Goal: Task Accomplishment & Management: Manage account settings

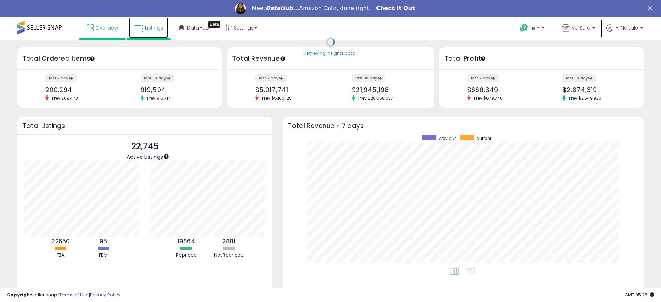
click at [156, 31] on link "Listings" at bounding box center [148, 27] width 39 height 21
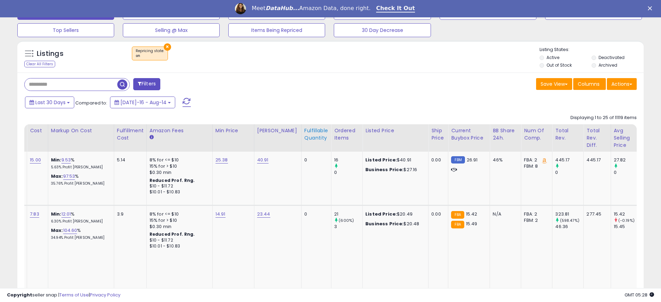
click at [304, 131] on div "Fulfillable Quantity" at bounding box center [316, 134] width 24 height 15
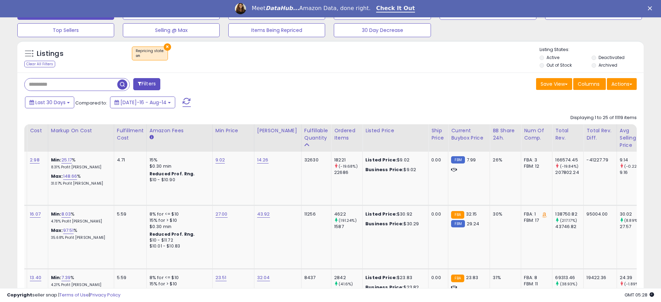
click at [270, 239] on td "43.92" at bounding box center [277, 236] width 47 height 63
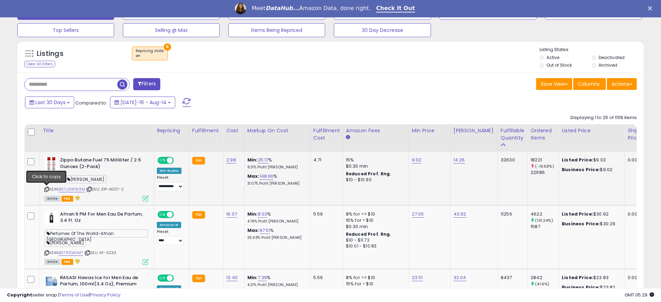
click at [47, 190] on icon at bounding box center [46, 189] width 5 height 4
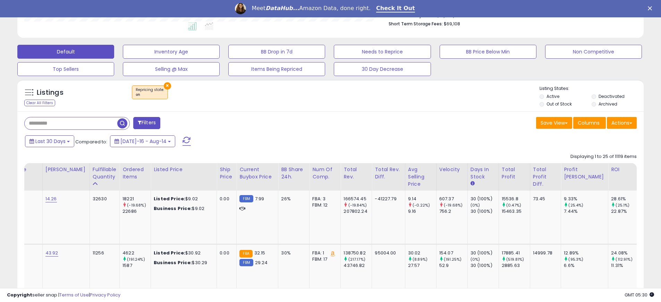
scroll to position [0, 388]
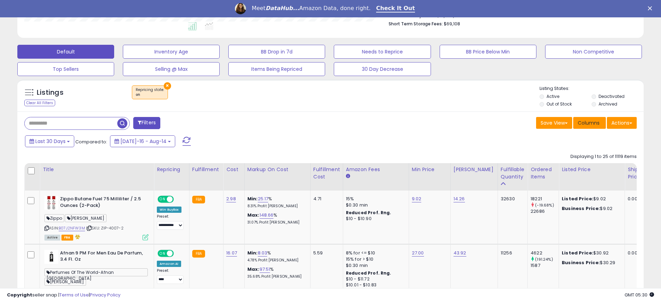
click at [583, 125] on span "Columns" at bounding box center [589, 122] width 22 height 7
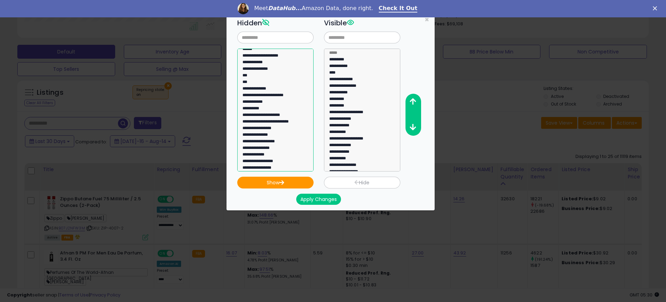
select select "**********"
click at [283, 136] on option "**********" at bounding box center [273, 136] width 62 height 7
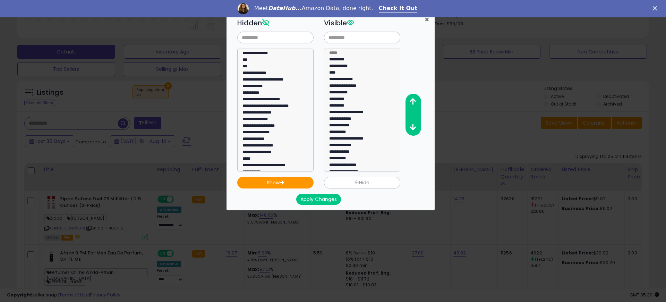
click at [427, 18] on span "×" at bounding box center [427, 20] width 5 height 10
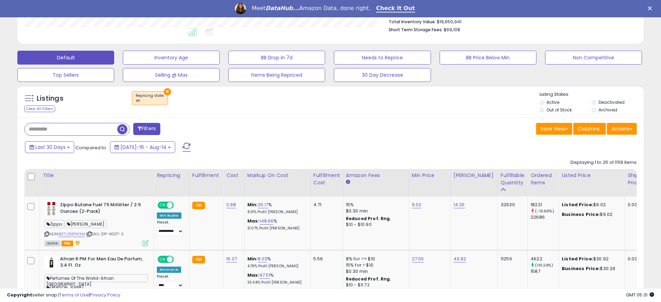
click at [164, 93] on button "×" at bounding box center [167, 91] width 7 height 7
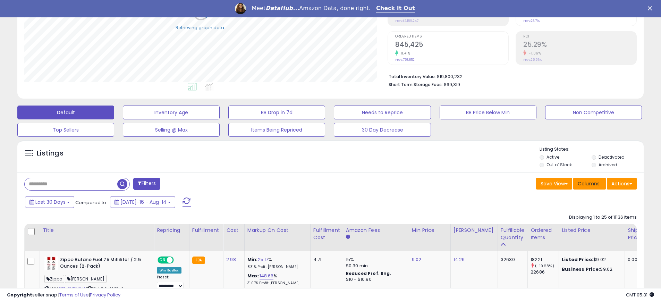
click at [588, 184] on span "Columns" at bounding box center [589, 183] width 22 height 7
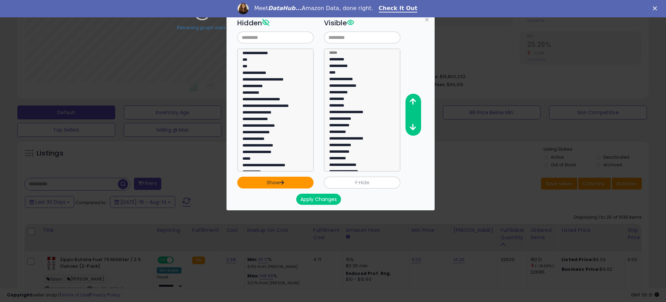
click at [274, 181] on button "Show" at bounding box center [275, 183] width 76 height 12
select select
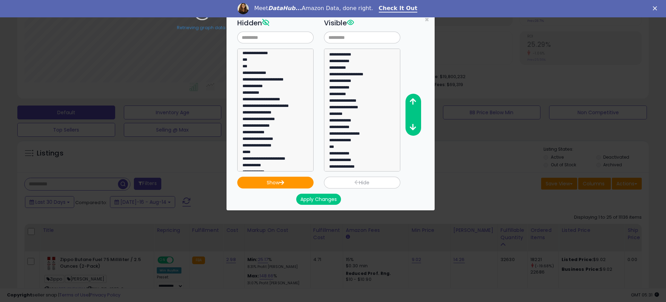
click at [329, 201] on button "Apply Changes" at bounding box center [318, 199] width 45 height 11
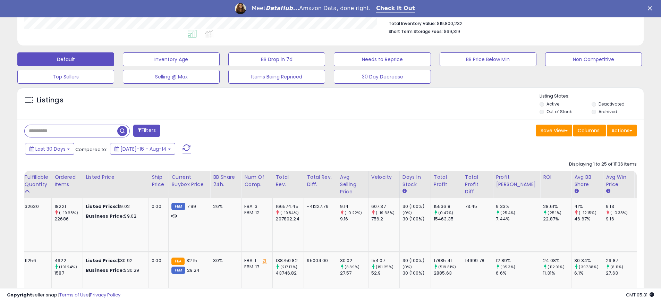
click at [637, 185] on div "FBA inbound Qty" at bounding box center [647, 184] width 21 height 22
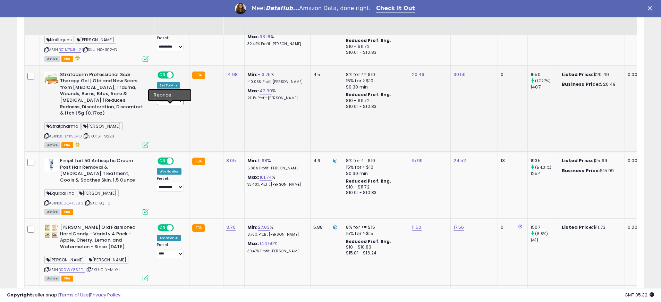
click at [162, 105] on select "**********" at bounding box center [170, 100] width 27 height 9
click at [168, 191] on select "**********" at bounding box center [170, 187] width 27 height 9
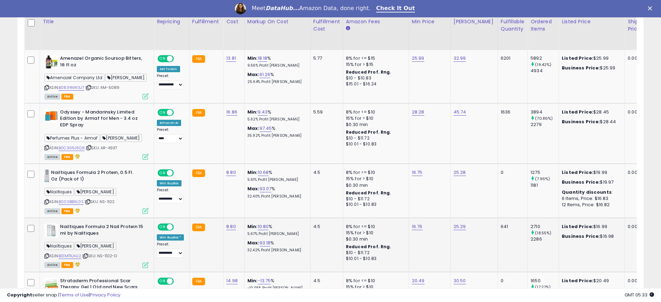
scroll to position [340, 0]
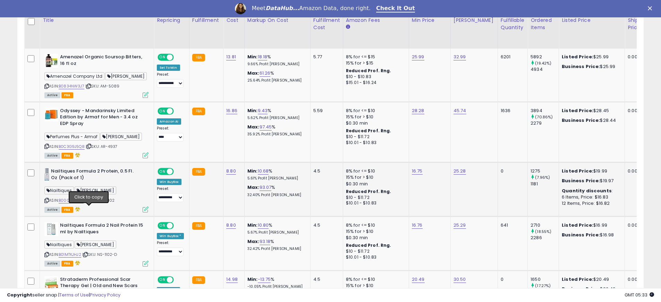
click at [89, 202] on icon at bounding box center [88, 200] width 5 height 4
click at [47, 202] on icon at bounding box center [46, 200] width 5 height 4
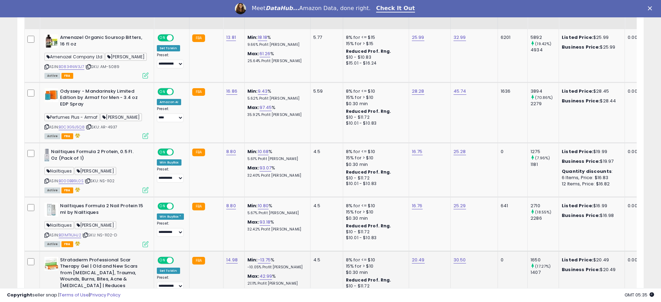
scroll to position [392, 0]
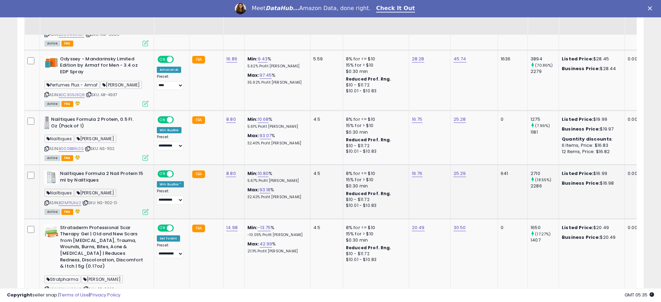
click at [46, 205] on icon at bounding box center [46, 203] width 5 height 4
click at [88, 205] on icon at bounding box center [85, 203] width 5 height 4
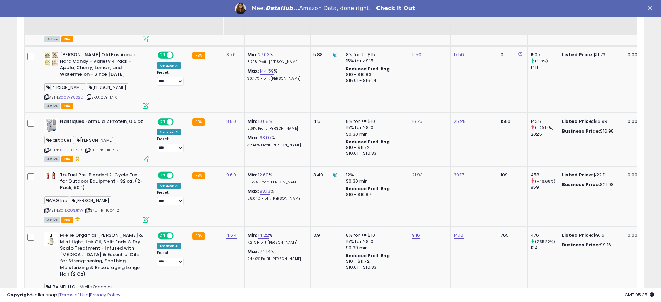
scroll to position [718, 0]
click at [86, 152] on icon at bounding box center [87, 150] width 5 height 4
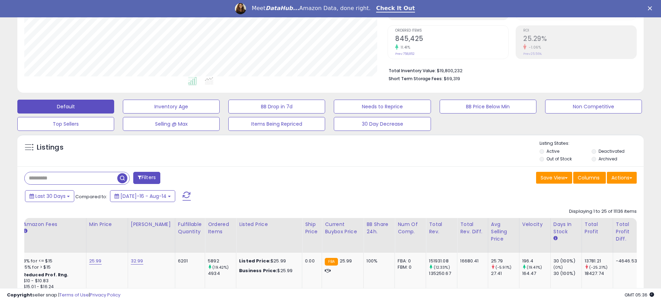
scroll to position [0, 351]
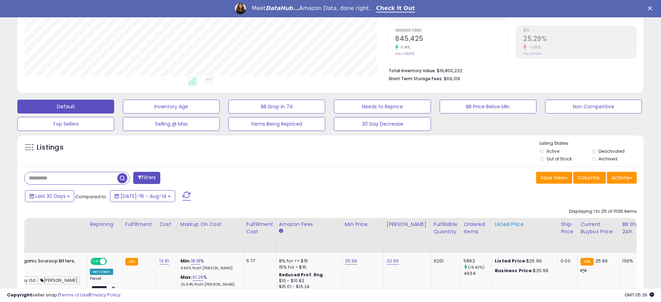
drag, startPoint x: 430, startPoint y: 230, endPoint x: 431, endPoint y: 226, distance: 4.0
click at [434, 230] on div "Fulfillable Quantity" at bounding box center [446, 228] width 24 height 15
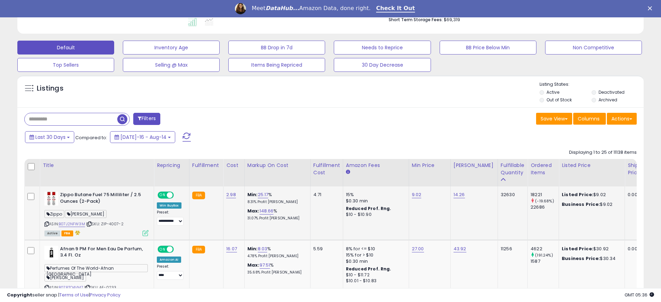
click at [90, 225] on icon at bounding box center [89, 224] width 5 height 4
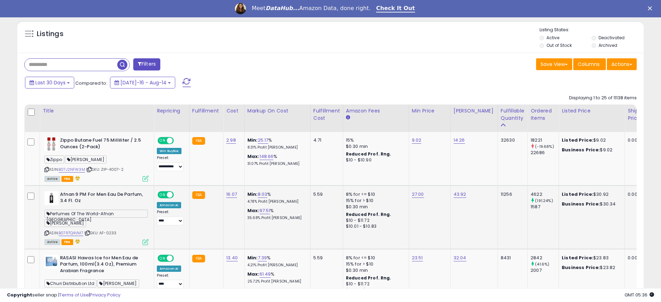
click at [90, 231] on icon at bounding box center [87, 233] width 5 height 4
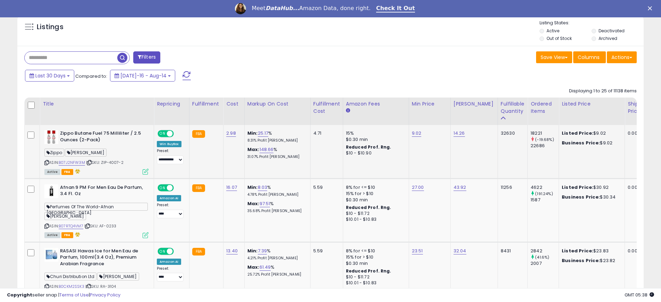
scroll to position [266, 0]
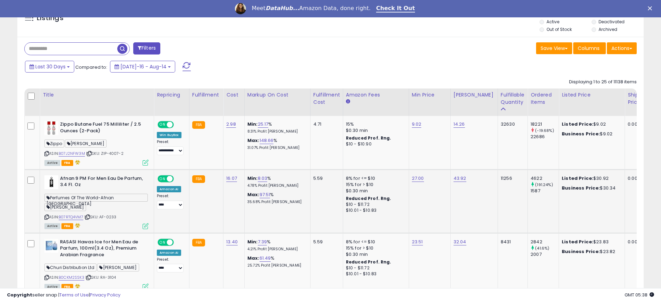
click at [128, 225] on div "Active FBA" at bounding box center [96, 225] width 104 height 5
click at [90, 217] on icon at bounding box center [87, 217] width 5 height 4
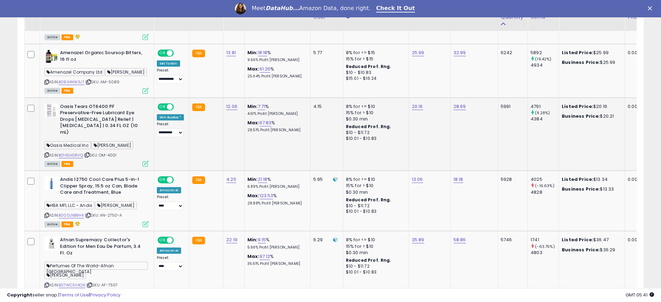
scroll to position [572, 0]
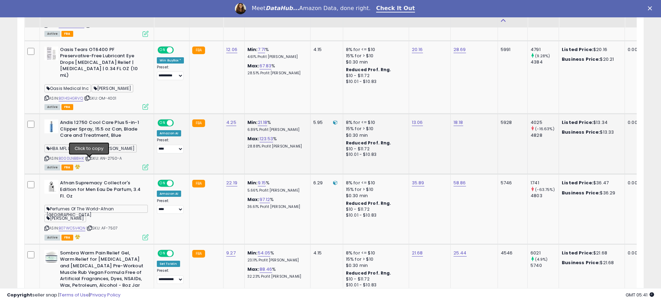
click at [89, 160] on icon at bounding box center [88, 158] width 5 height 4
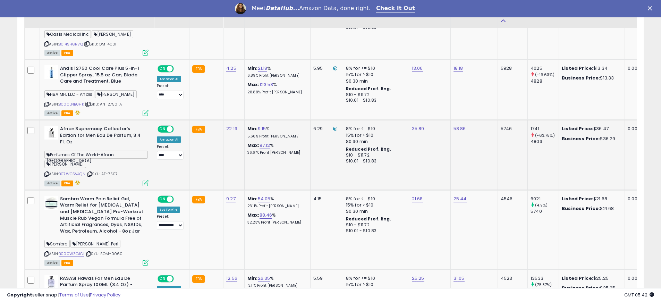
scroll to position [627, 0]
click at [91, 174] on icon at bounding box center [89, 174] width 5 height 4
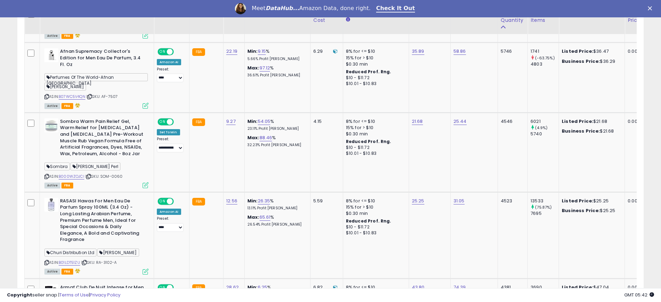
scroll to position [737, 0]
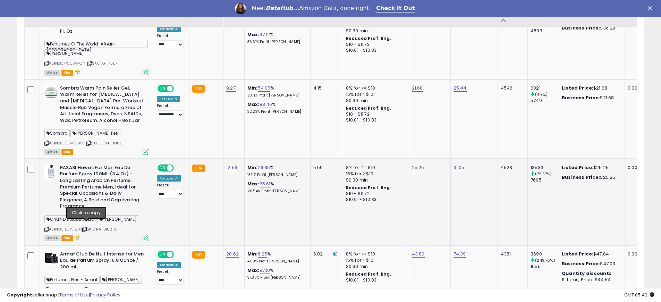
click at [87, 227] on icon at bounding box center [84, 229] width 5 height 4
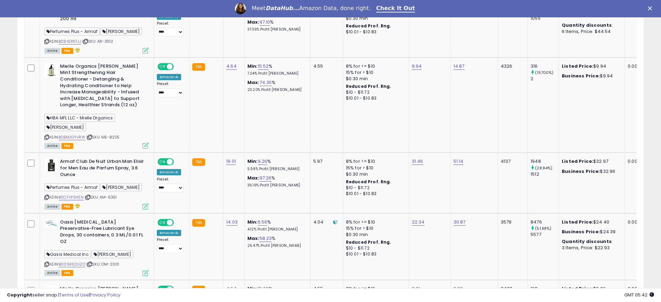
scroll to position [985, 0]
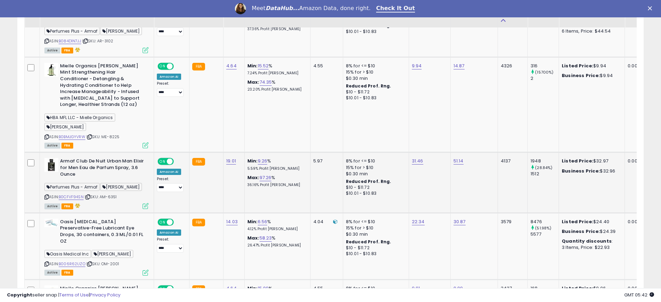
click at [89, 195] on icon at bounding box center [88, 197] width 5 height 4
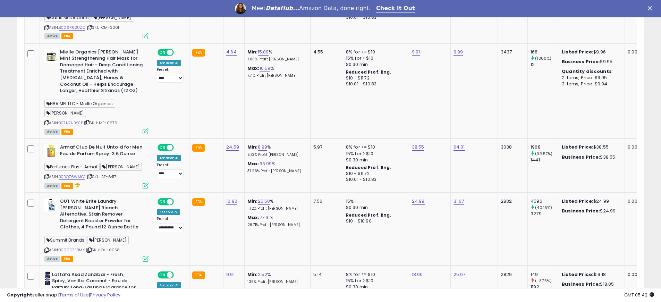
scroll to position [1229, 0]
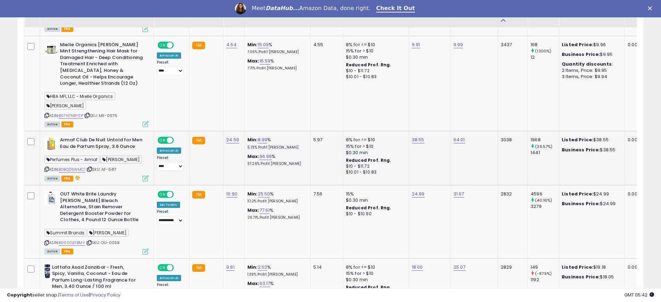
click at [94, 167] on span "| SKU: AF-6417" at bounding box center [101, 170] width 30 height 6
click at [92, 167] on icon at bounding box center [89, 169] width 5 height 4
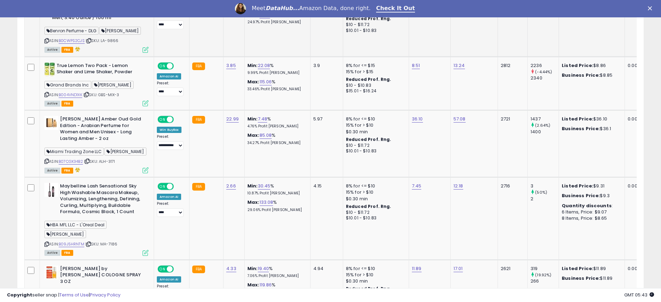
scroll to position [1504, 0]
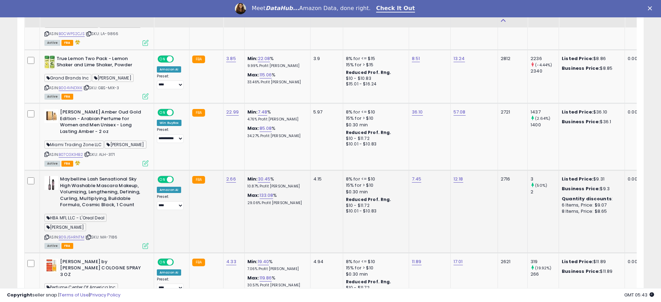
click at [91, 235] on icon at bounding box center [88, 237] width 5 height 4
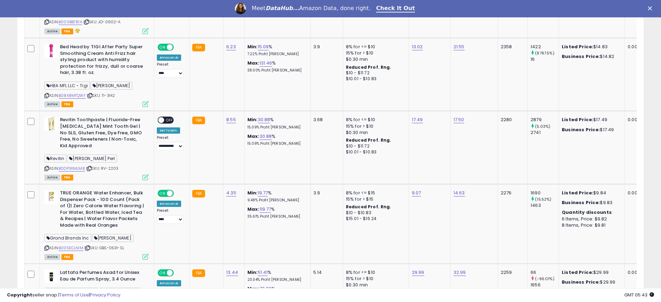
scroll to position [1841, 0]
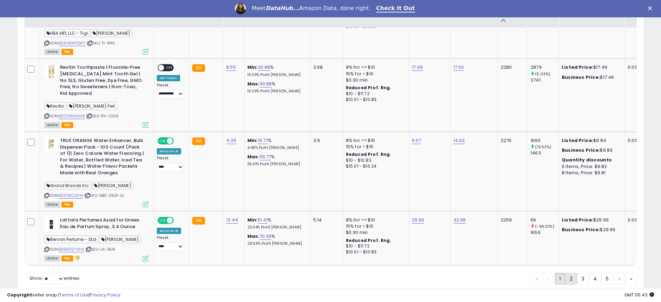
click at [568, 273] on link "2" at bounding box center [571, 279] width 12 height 12
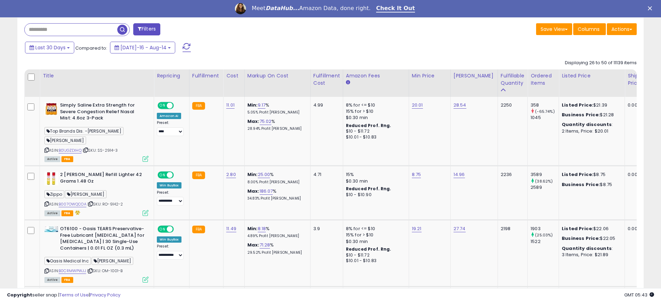
scroll to position [296, 0]
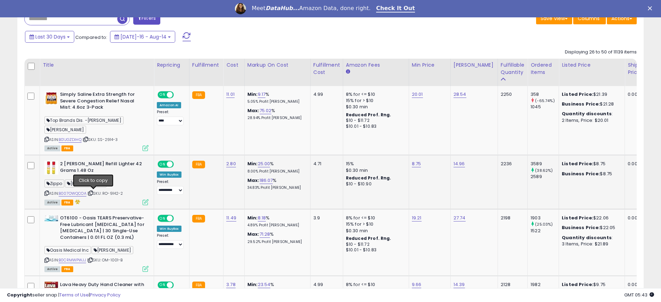
click at [93, 192] on icon at bounding box center [90, 193] width 5 height 4
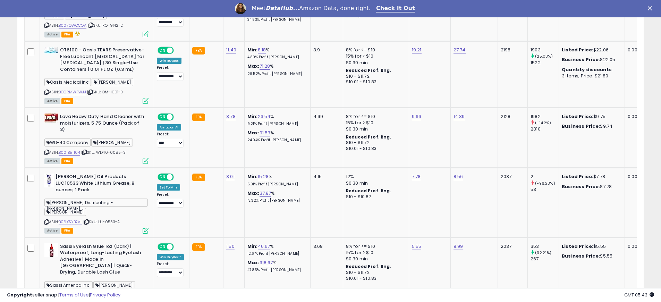
scroll to position [495, 0]
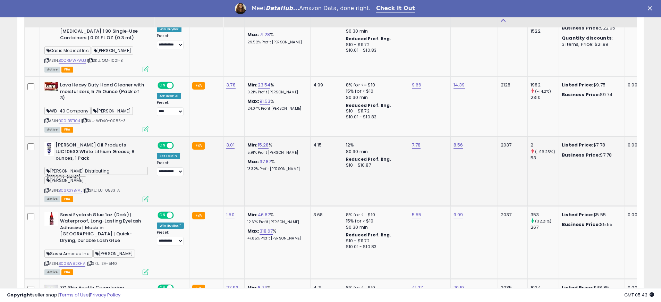
click at [87, 188] on icon at bounding box center [86, 190] width 5 height 4
click at [46, 188] on icon at bounding box center [46, 190] width 5 height 4
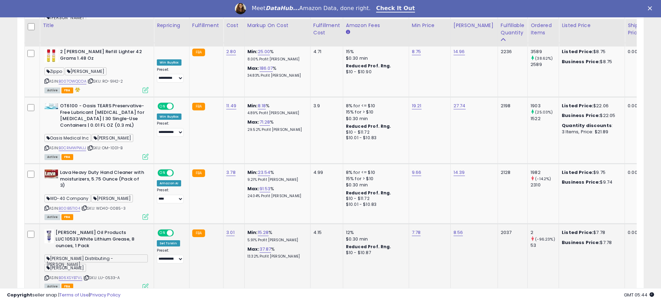
scroll to position [402, 0]
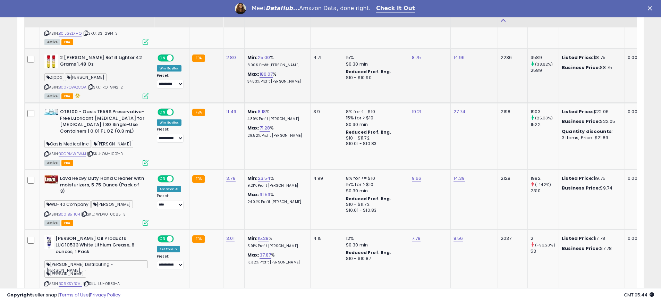
click at [75, 94] on icon at bounding box center [76, 95] width 7 height 5
drag, startPoint x: 76, startPoint y: 96, endPoint x: 80, endPoint y: 96, distance: 4.5
click at [80, 96] on div "Active FBA" at bounding box center [96, 95] width 104 height 5
drag, startPoint x: 75, startPoint y: 95, endPoint x: 83, endPoint y: 97, distance: 8.7
click at [83, 97] on div "Active FBA" at bounding box center [96, 95] width 104 height 5
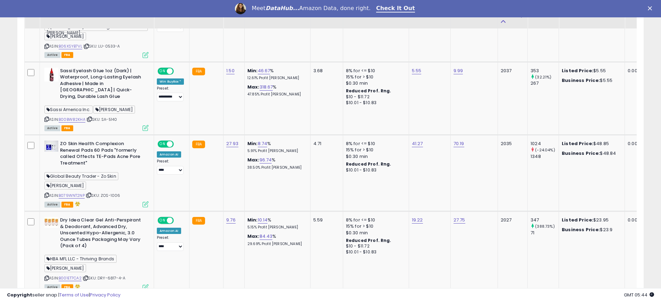
scroll to position [640, 0]
drag, startPoint x: 90, startPoint y: 164, endPoint x: 131, endPoint y: 155, distance: 42.0
click at [90, 192] on icon at bounding box center [89, 194] width 5 height 4
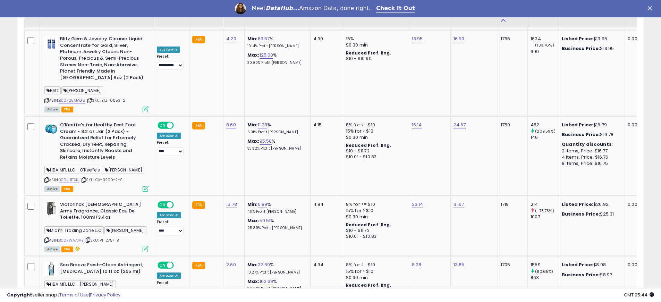
scroll to position [1351, 0]
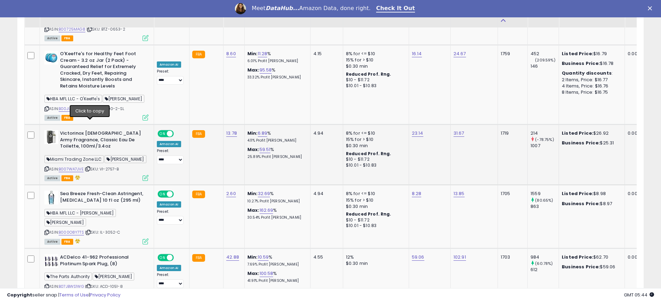
click at [88, 167] on icon at bounding box center [88, 169] width 5 height 4
click at [90, 167] on icon at bounding box center [88, 169] width 5 height 4
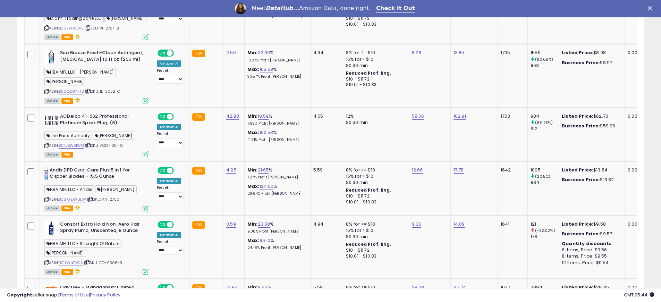
scroll to position [1498, 0]
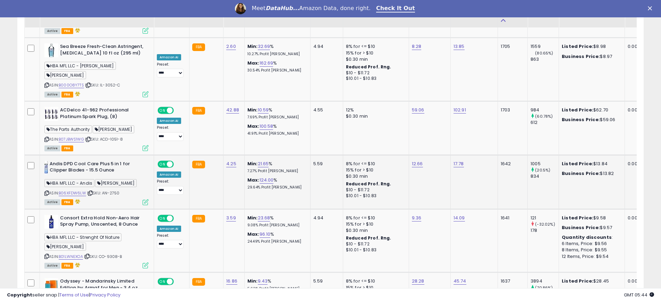
click at [93, 190] on span "| SKU: AN-2750" at bounding box center [103, 193] width 32 height 6
click at [92, 191] on icon at bounding box center [90, 193] width 5 height 4
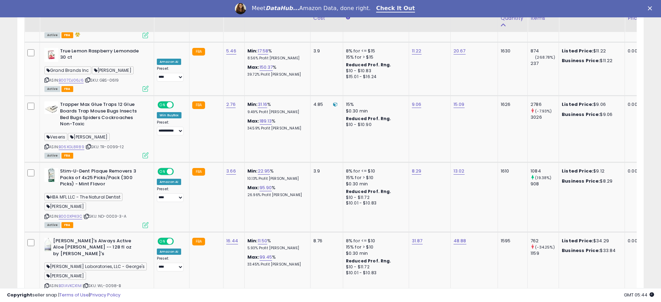
scroll to position [1793, 0]
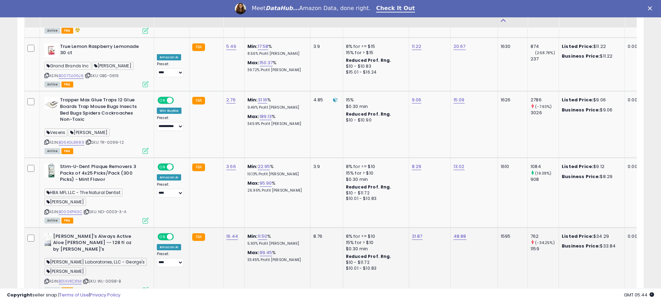
click at [88, 279] on icon at bounding box center [86, 281] width 5 height 4
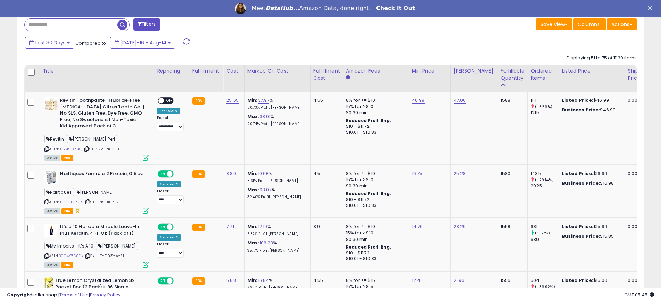
scroll to position [322, 0]
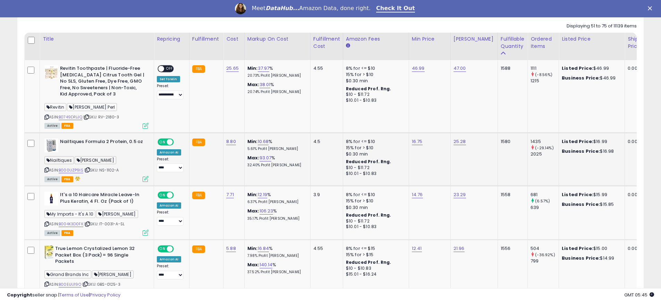
click at [88, 170] on icon at bounding box center [87, 170] width 5 height 4
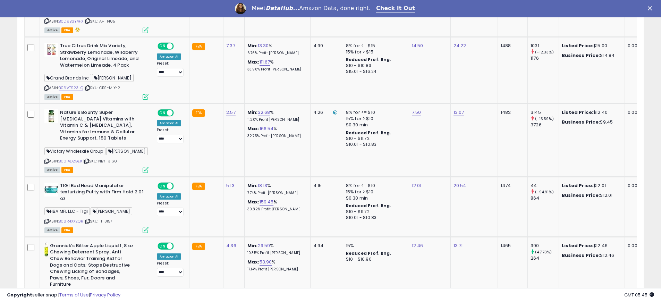
scroll to position [1087, 0]
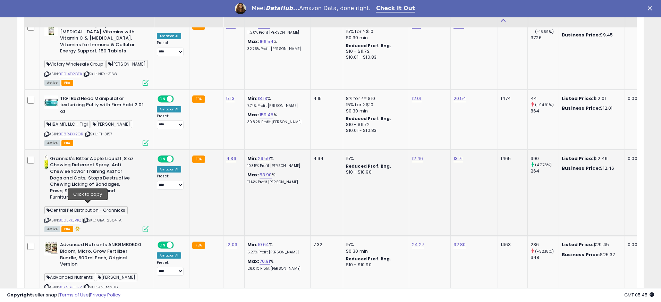
click at [86, 218] on icon at bounding box center [85, 220] width 5 height 4
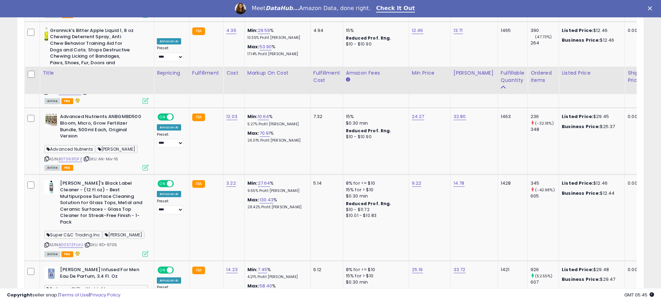
scroll to position [1281, 0]
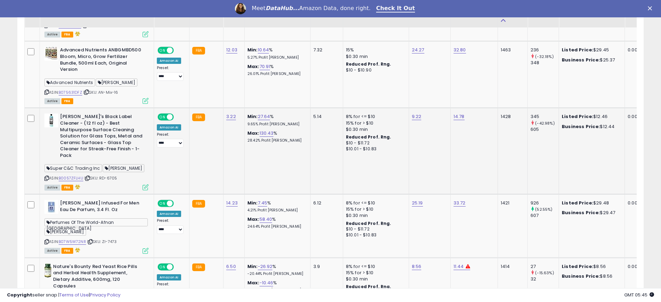
click at [88, 175] on span "| SKU: RD-6705" at bounding box center [100, 178] width 33 height 6
click at [88, 176] on icon at bounding box center [87, 178] width 5 height 4
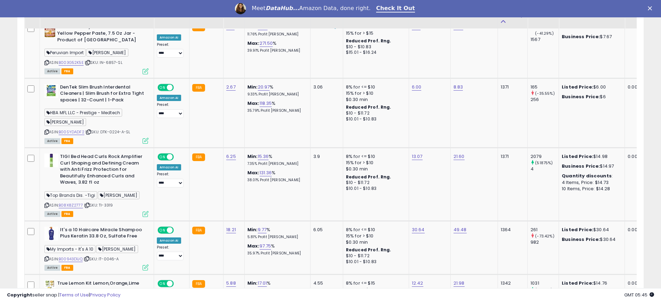
scroll to position [1769, 0]
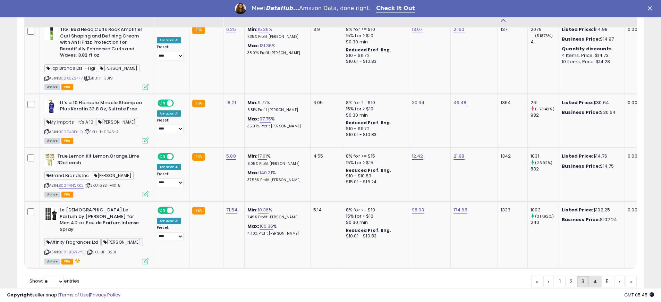
click at [596, 275] on link "4" at bounding box center [595, 281] width 12 height 12
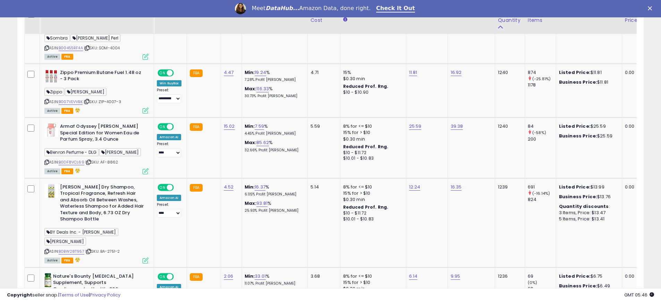
scroll to position [1228, 0]
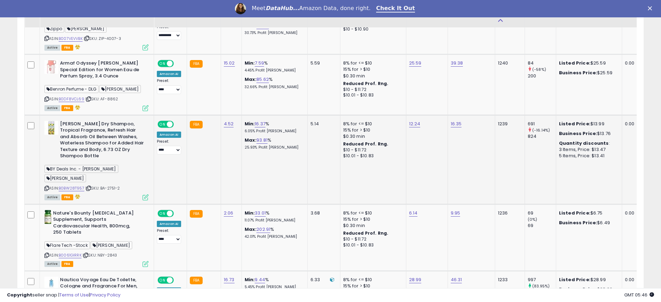
click at [91, 186] on icon at bounding box center [88, 188] width 5 height 4
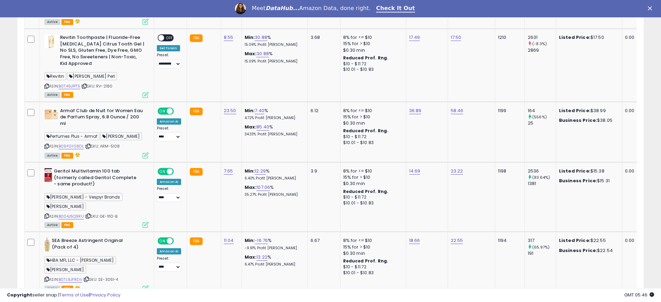
scroll to position [1586, 0]
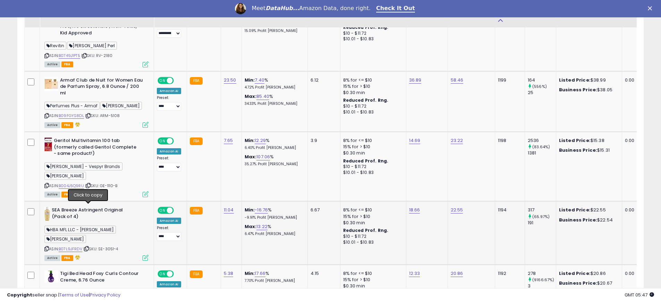
click at [86, 247] on icon at bounding box center [86, 249] width 5 height 4
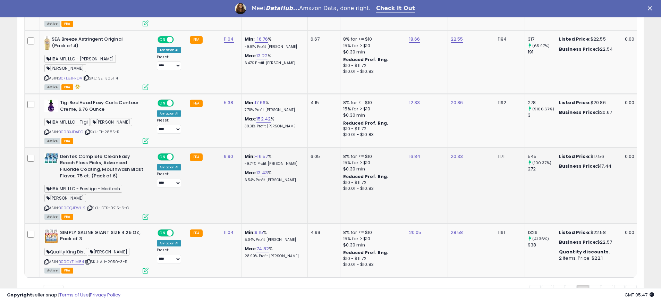
scroll to position [1757, 0]
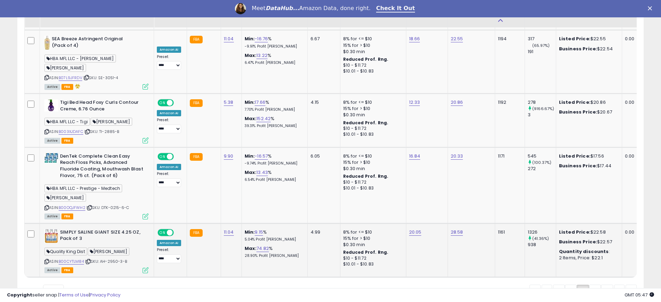
click at [119, 267] on div "Active FBA" at bounding box center [96, 269] width 104 height 5
click at [591, 284] on link "5" at bounding box center [595, 290] width 12 height 12
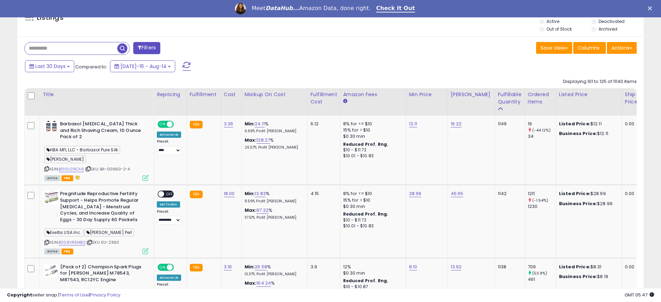
scroll to position [286, 0]
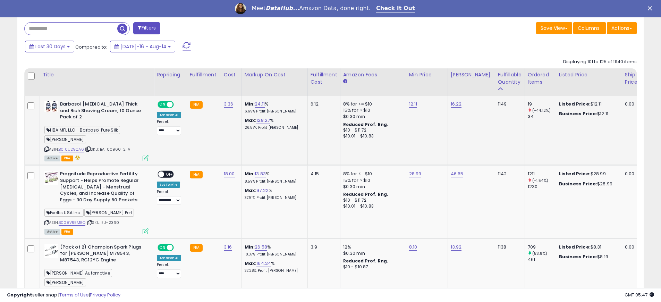
click at [112, 143] on div "HBA MFL LLC - Barbasol Pure Silk mozes weinberger" at bounding box center [96, 135] width 104 height 19
click at [91, 149] on icon at bounding box center [88, 149] width 5 height 4
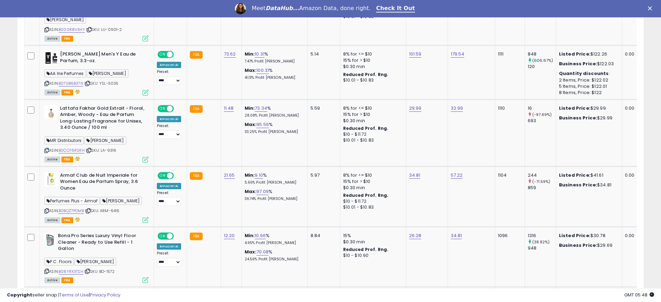
scroll to position [858, 0]
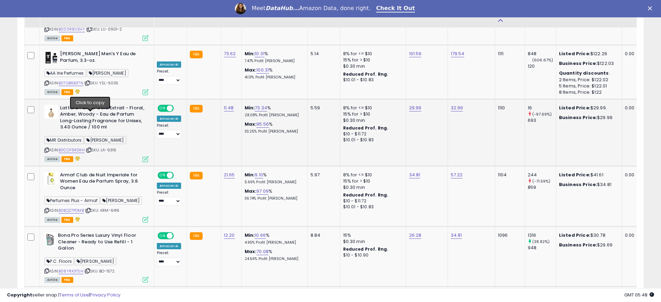
click at [91, 148] on icon at bounding box center [89, 150] width 5 height 4
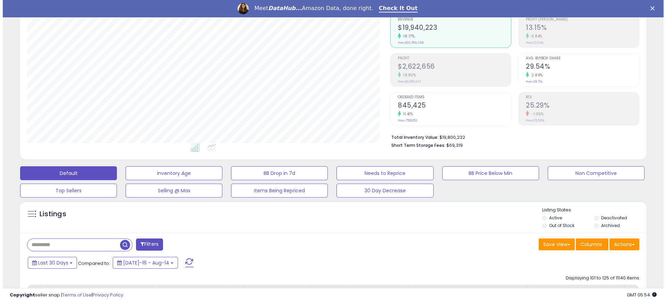
scroll to position [143, 0]
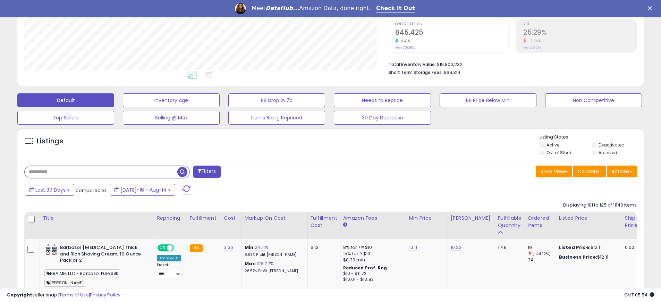
click at [78, 172] on input "text" at bounding box center [101, 172] width 153 height 12
paste input "**********"
type input "**********"
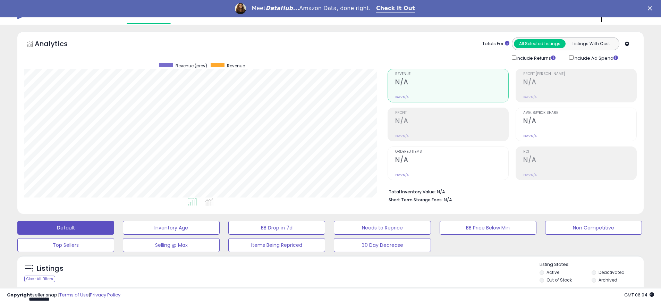
scroll to position [128, 0]
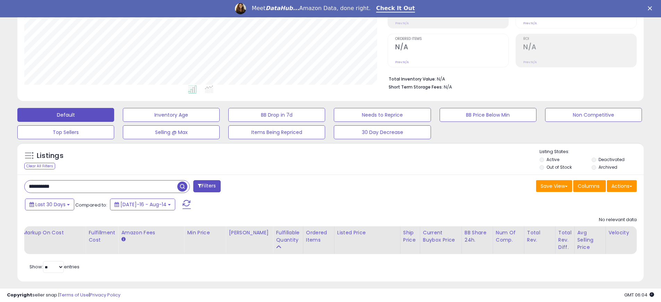
drag, startPoint x: 65, startPoint y: 188, endPoint x: 12, endPoint y: 187, distance: 52.0
click at [12, 187] on div "Listings Clear All Filters" at bounding box center [330, 214] width 637 height 151
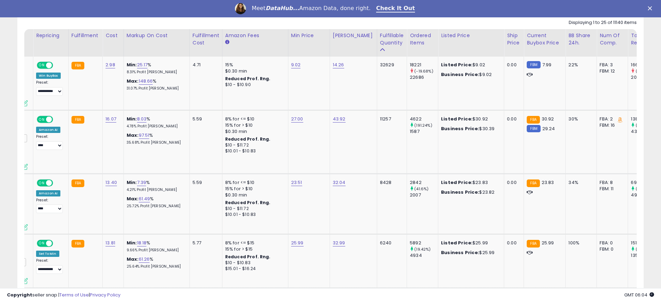
scroll to position [0, 0]
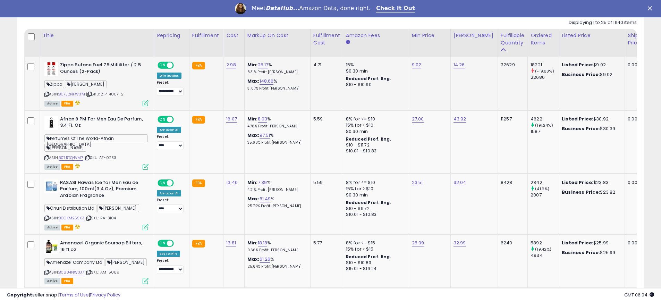
click at [93, 93] on span "| SKU: ZIP-4007-2" at bounding box center [104, 94] width 37 height 6
click at [90, 94] on icon at bounding box center [89, 94] width 5 height 4
click at [90, 159] on icon at bounding box center [87, 158] width 5 height 4
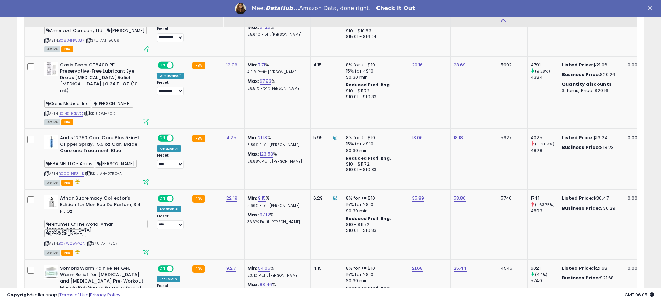
scroll to position [563, 0]
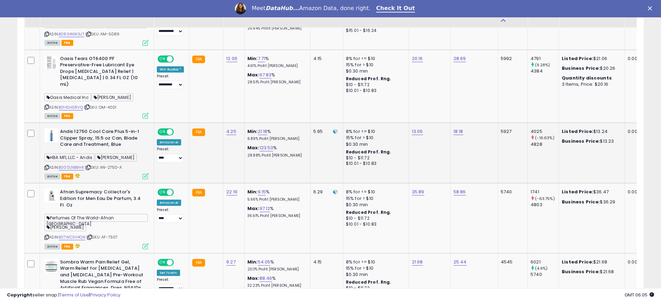
click at [92, 170] on span "| SKU: AN-2750-A" at bounding box center [103, 167] width 37 height 6
click at [90, 169] on icon at bounding box center [88, 167] width 5 height 4
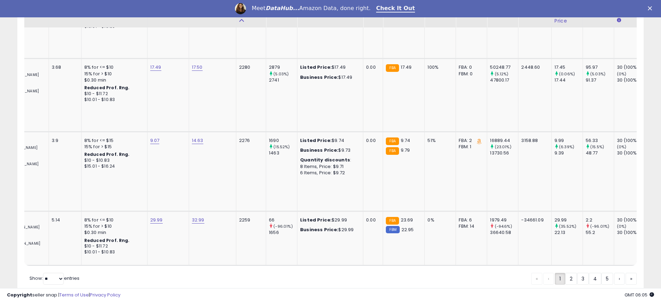
scroll to position [0, 289]
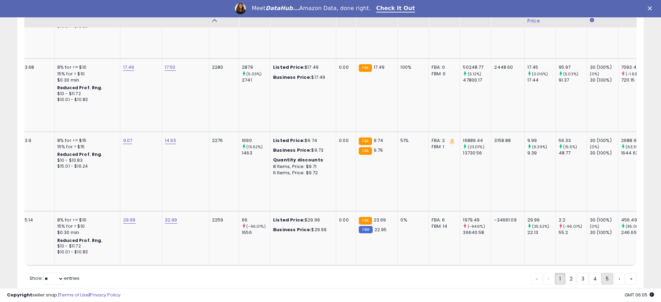
click at [602, 273] on link "5" at bounding box center [607, 279] width 12 height 12
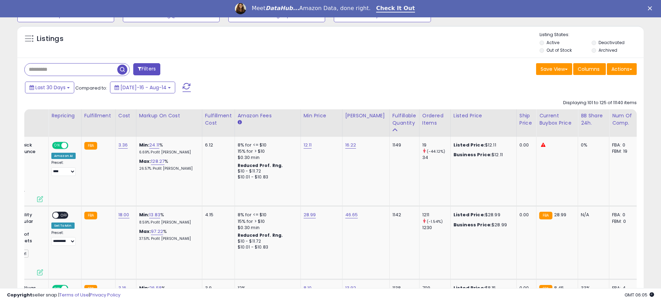
scroll to position [0, 84]
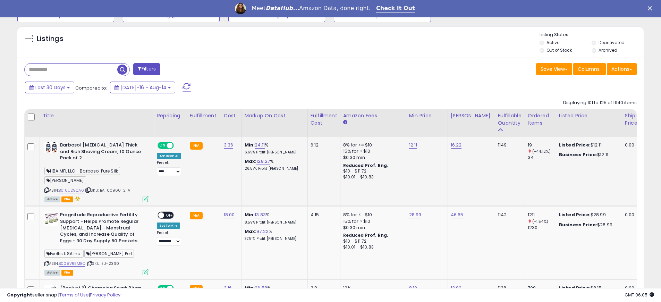
click at [91, 190] on span "| SKU: BA-00960-2-A" at bounding box center [107, 190] width 45 height 6
click at [90, 189] on icon at bounding box center [88, 190] width 5 height 4
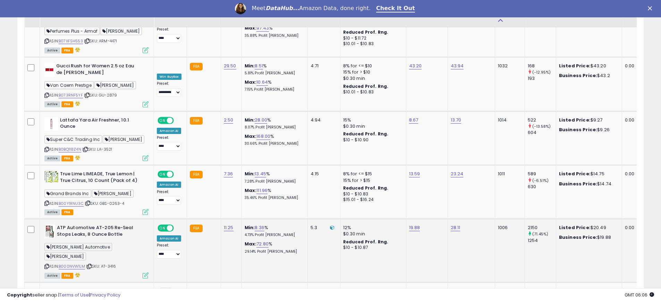
click at [91, 264] on icon at bounding box center [89, 266] width 5 height 4
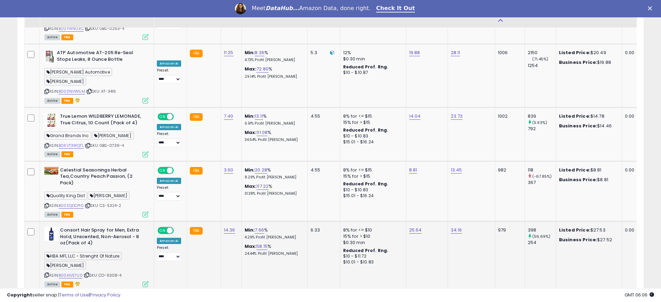
click at [89, 273] on icon at bounding box center [87, 275] width 5 height 4
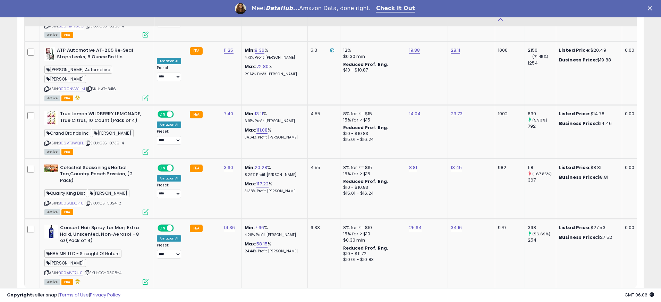
scroll to position [1611, 0]
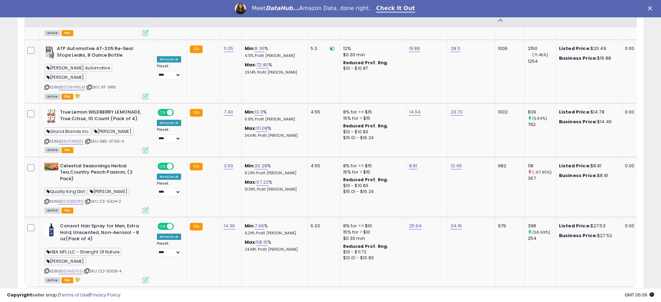
click at [597, 294] on link "6" at bounding box center [595, 300] width 12 height 12
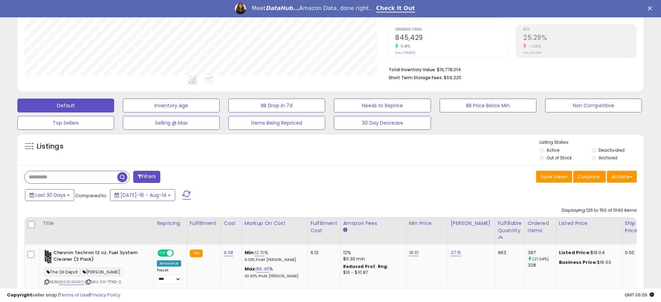
scroll to position [266, 0]
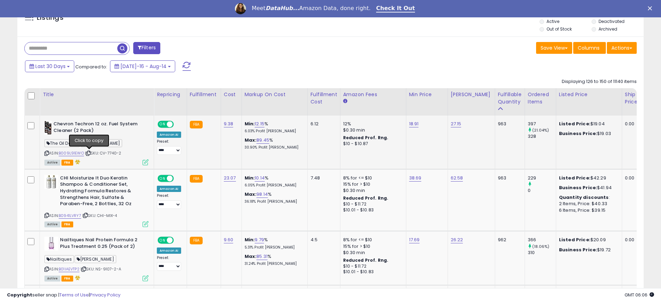
click at [90, 152] on icon at bounding box center [88, 153] width 5 height 4
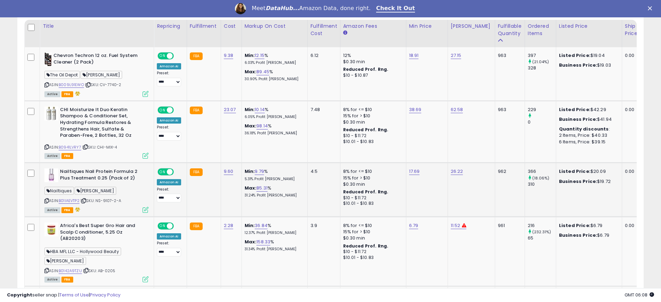
scroll to position [366, 0]
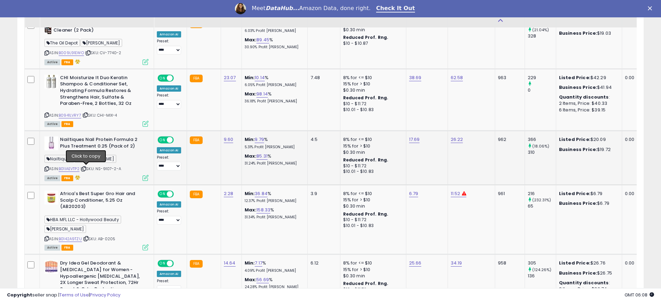
click at [85, 169] on icon at bounding box center [84, 169] width 5 height 4
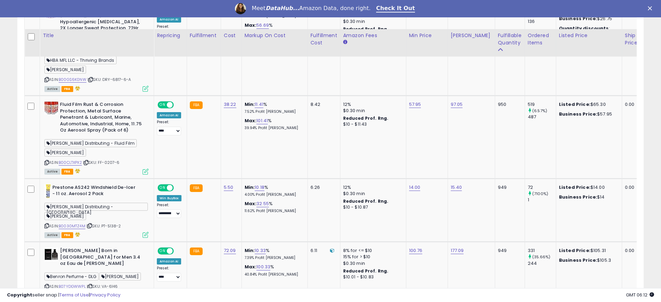
scroll to position [651, 0]
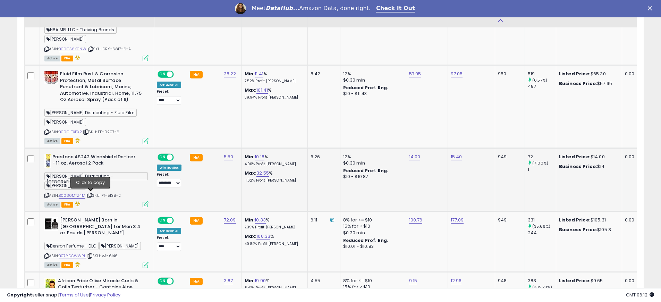
click at [90, 196] on icon at bounding box center [89, 195] width 5 height 4
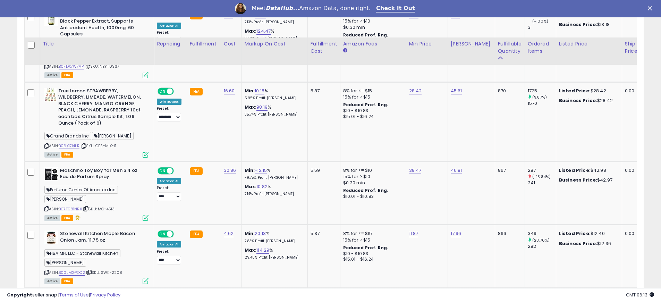
scroll to position [1771, 0]
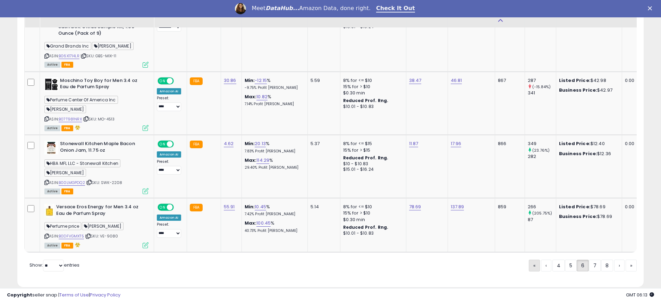
click at [533, 259] on link "«" at bounding box center [534, 265] width 11 height 12
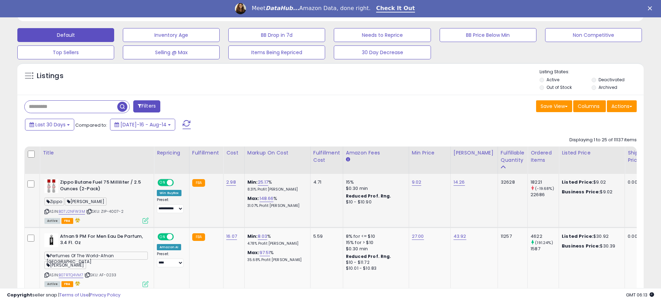
scroll to position [208, 0]
click at [92, 210] on icon at bounding box center [89, 211] width 5 height 4
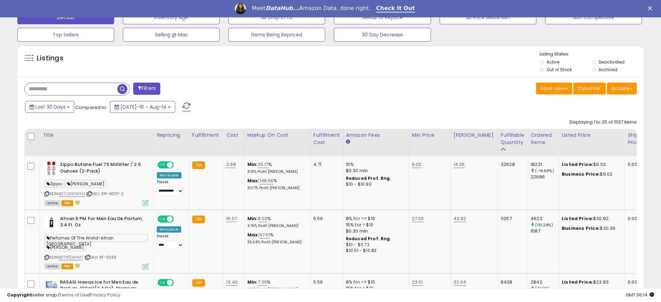
scroll to position [323, 0]
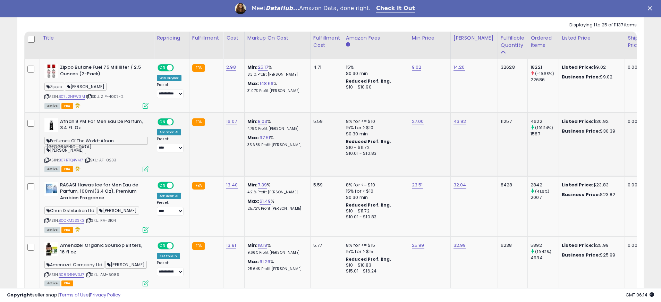
click at [90, 160] on icon at bounding box center [87, 160] width 5 height 4
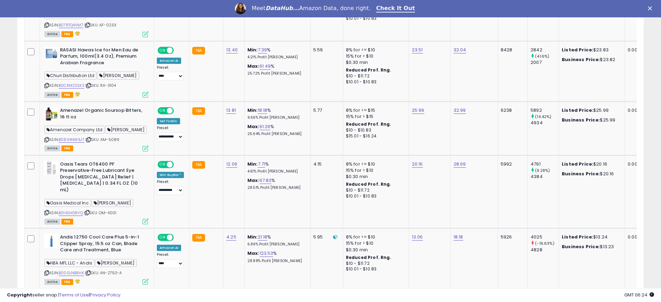
scroll to position [468, 0]
